Goal: Task Accomplishment & Management: Manage account settings

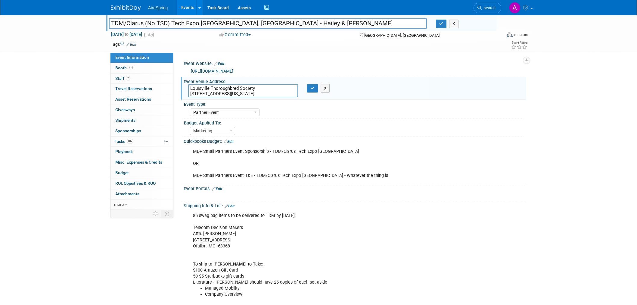
select select "Partner Event"
select select "Marketing"
click at [489, 149] on div "MDF Small Partners Event Sponsorship - TDM/Clarus Tech Expo Louisville OR MDF S…" at bounding box center [355, 163] width 343 height 38
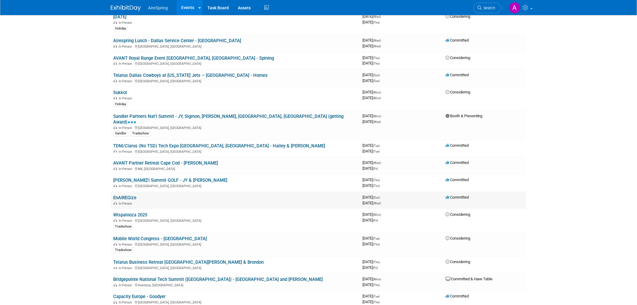
scroll to position [234, 0]
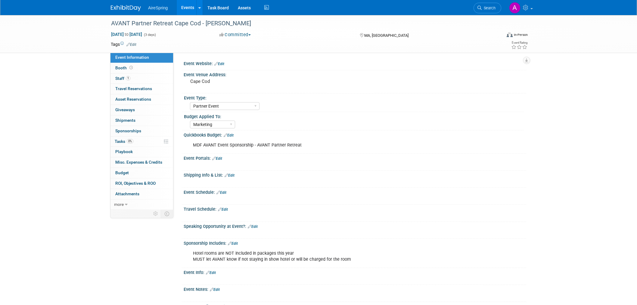
select select "Partner Event"
select select "Marketing"
click at [91, 241] on div "AVANT Partner Retreat Cape Cod - Beavers Oct 8, 2025 to Oct 10, 2025 (3 days) O…" at bounding box center [318, 184] width 637 height 339
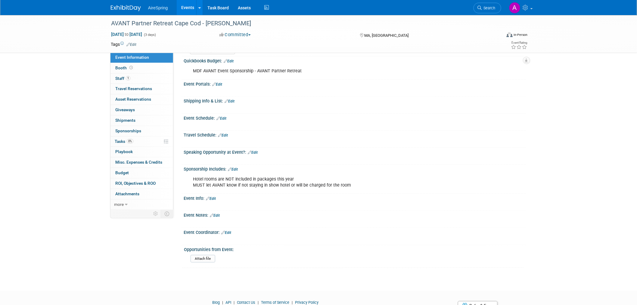
scroll to position [99, 0]
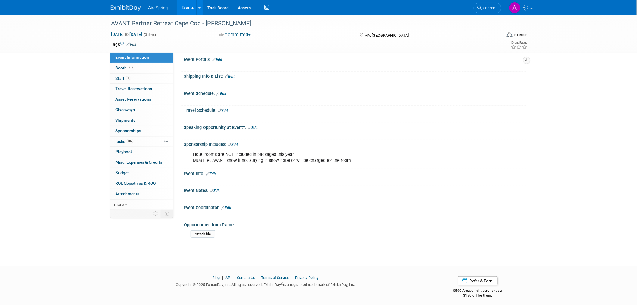
click at [159, 206] on html "AireSpring Events Add Event Bulk Upload Events Shareable Event Boards Recently …" at bounding box center [318, 53] width 637 height 305
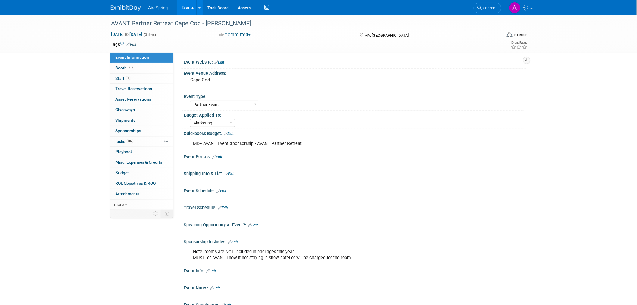
scroll to position [0, 0]
click at [82, 112] on div "AVANT Partner Retreat Cape Cod - Beavers Oct 8, 2025 to Oct 10, 2025 (3 days) O…" at bounding box center [318, 184] width 637 height 339
click at [532, 198] on div "AVANT Partner Retreat Cape Cod - Beavers Oct 8, 2025 to Oct 10, 2025 (3 days) O…" at bounding box center [318, 184] width 637 height 339
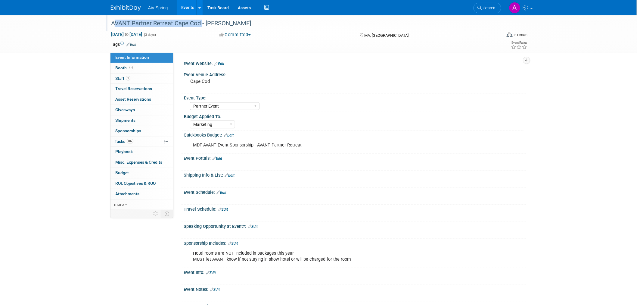
drag, startPoint x: 200, startPoint y: 23, endPoint x: 110, endPoint y: 22, distance: 90.3
click at [110, 22] on div "AVANT Partner Retreat Cape Cod - [PERSON_NAME]" at bounding box center [300, 23] width 383 height 11
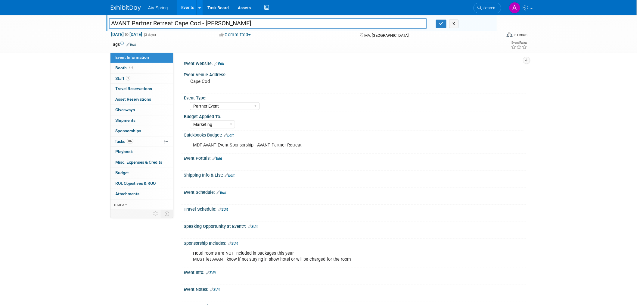
click at [135, 23] on input "AVANT Partner Retreat Cape Cod - [PERSON_NAME]" at bounding box center [268, 23] width 318 height 11
drag, startPoint x: 108, startPoint y: 23, endPoint x: 140, endPoint y: 21, distance: 32.6
click at [140, 21] on div "AVANT Partner Retreat Cape Cod - [PERSON_NAME]" at bounding box center [267, 24] width 327 height 9
drag, startPoint x: 111, startPoint y: 23, endPoint x: 199, endPoint y: 22, distance: 87.4
click at [199, 22] on input "AVANT Partner Retreat Cape Cod - [PERSON_NAME]" at bounding box center [268, 23] width 318 height 11
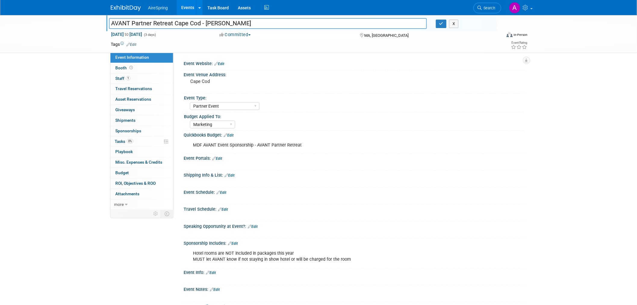
click at [167, 20] on input "AVANT Partner Retreat Cape Cod - [PERSON_NAME]" at bounding box center [268, 23] width 318 height 11
drag, startPoint x: 199, startPoint y: 23, endPoint x: 103, endPoint y: 23, distance: 96.1
click at [103, 23] on div "AVANT Partner Retreat Cape Cod - Beavers AVANT Partner Retreat Cape Cod - Beave…" at bounding box center [318, 34] width 637 height 38
